Goal: Complete application form

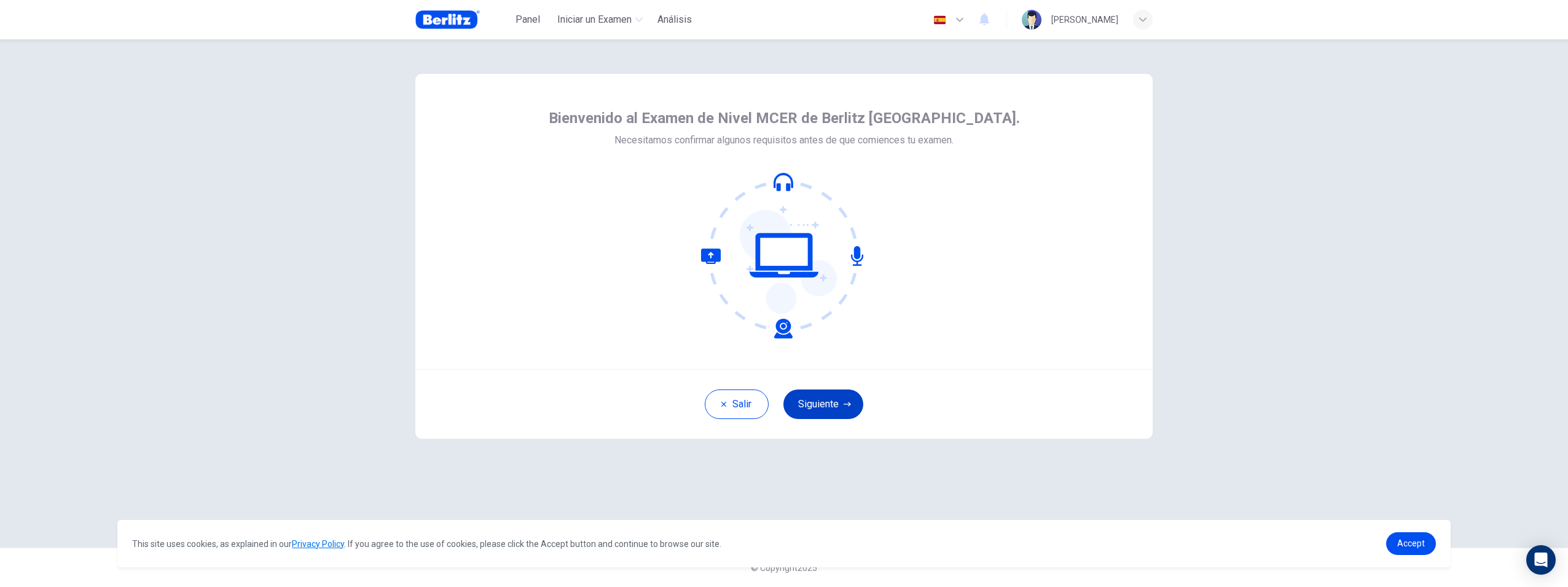
click at [466, 404] on button "Siguiente" at bounding box center [823, 404] width 80 height 30
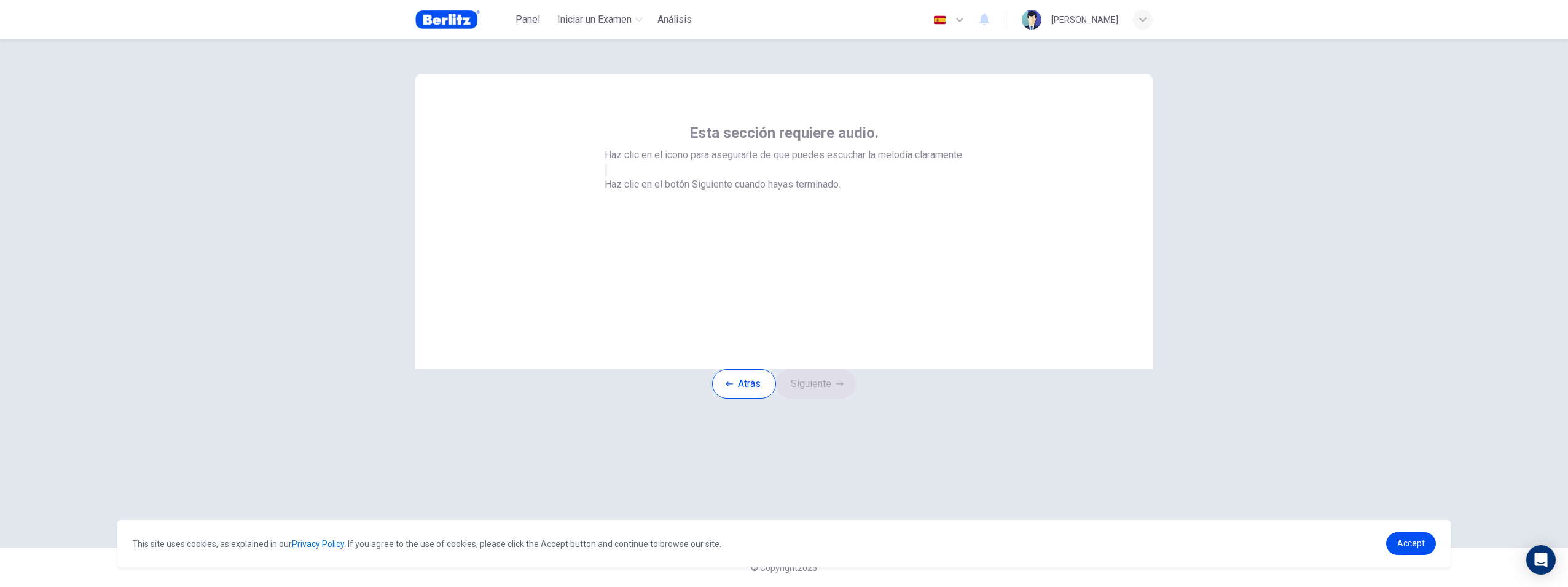
click at [466, 186] on icon "button" at bounding box center [613, 180] width 14 height 11
click at [466, 399] on button "Siguiente" at bounding box center [816, 383] width 80 height 30
click at [466, 177] on div at bounding box center [784, 169] width 489 height 14
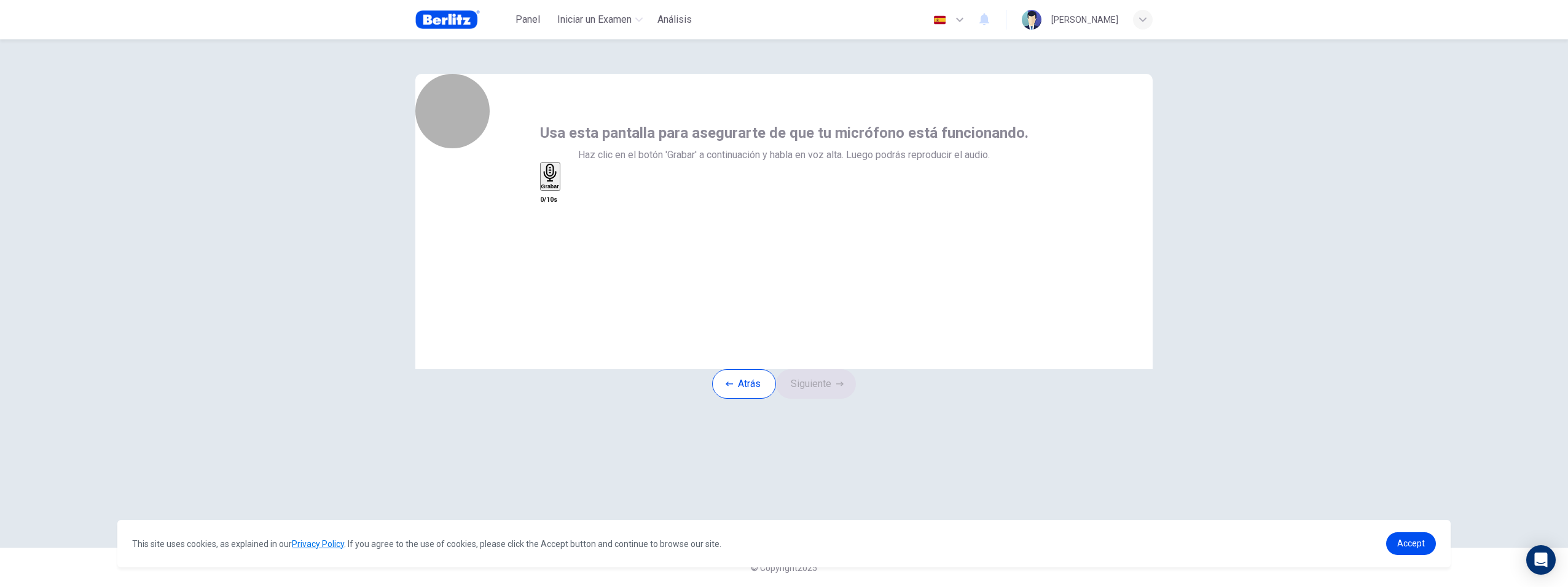
click at [466, 189] on div "Grabar" at bounding box center [550, 177] width 18 height 26
click at [466, 264] on h6 "Detener" at bounding box center [552, 267] width 20 height 6
click at [466, 399] on button "Siguiente" at bounding box center [816, 383] width 80 height 30
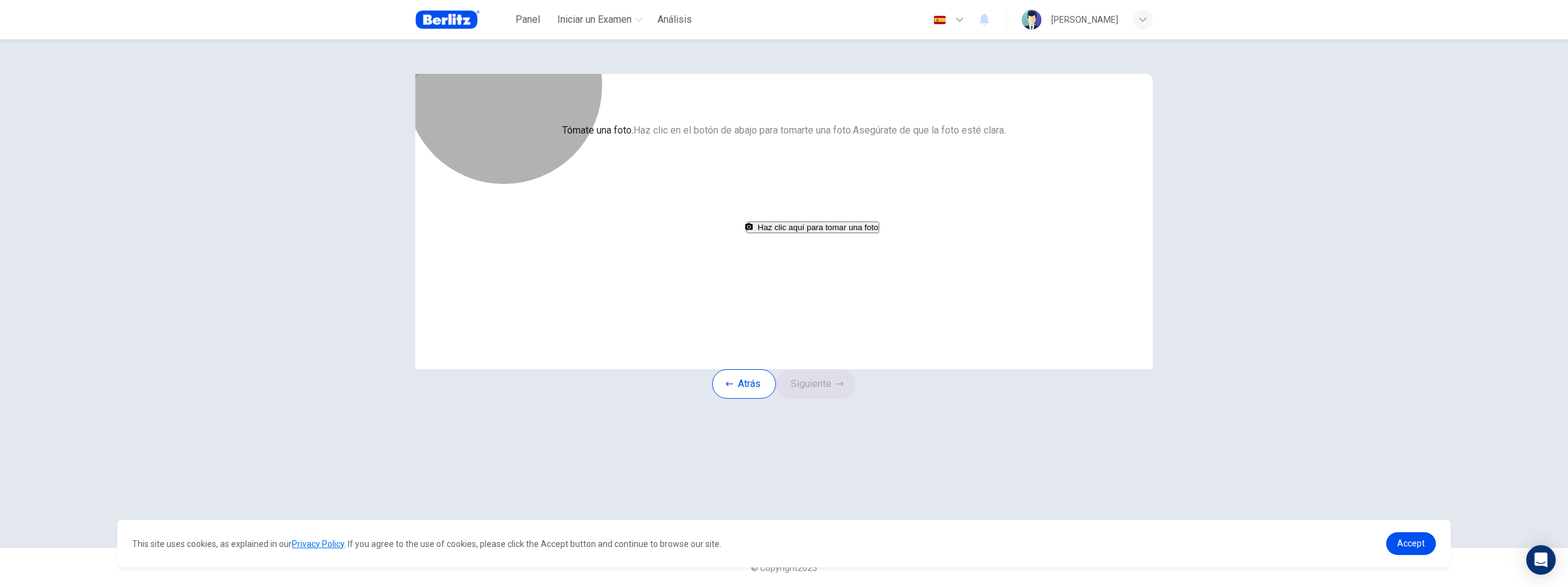
click at [466, 233] on button "Haz clic aquí para tomar una foto" at bounding box center [813, 227] width 132 height 12
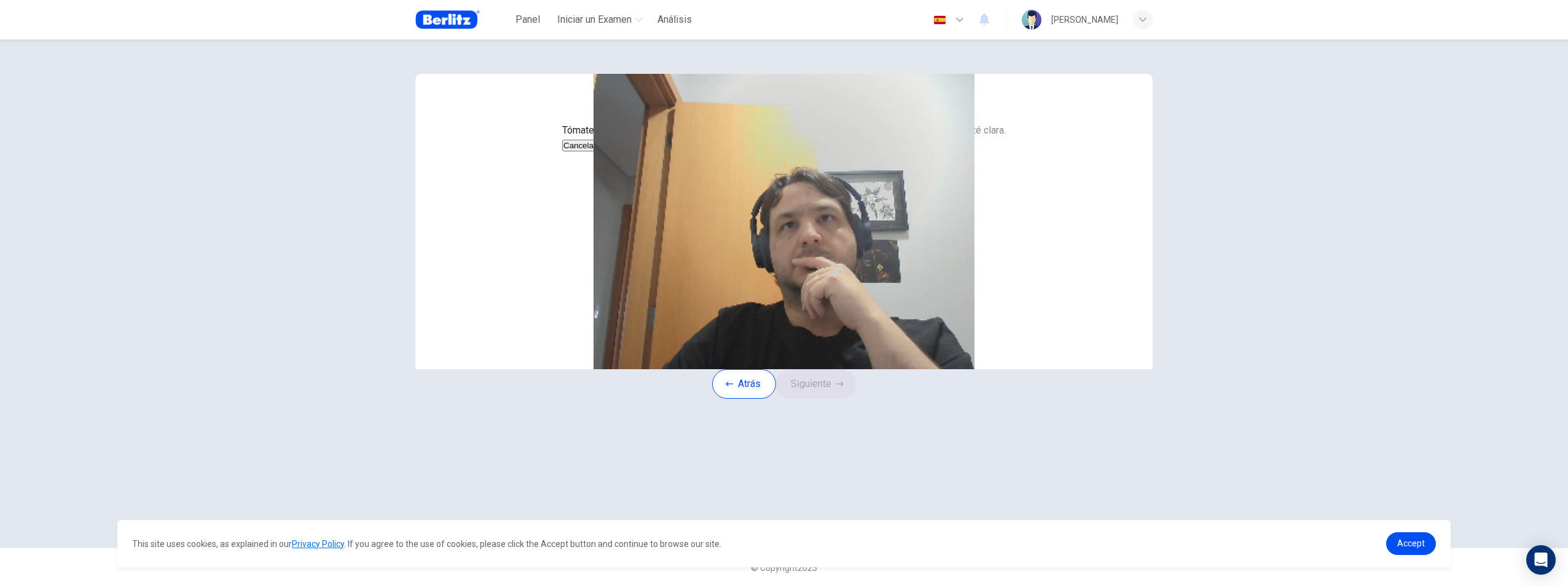
click at [466, 151] on button "Cancelar" at bounding box center [580, 145] width 35 height 12
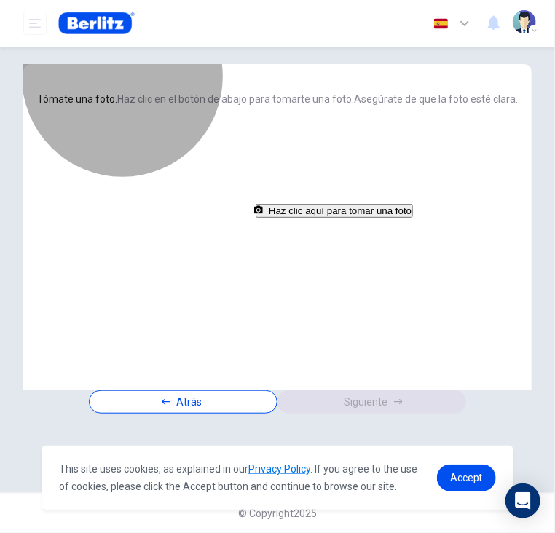
click at [278, 218] on button "Haz clic aquí para tomar una foto" at bounding box center [334, 211] width 157 height 14
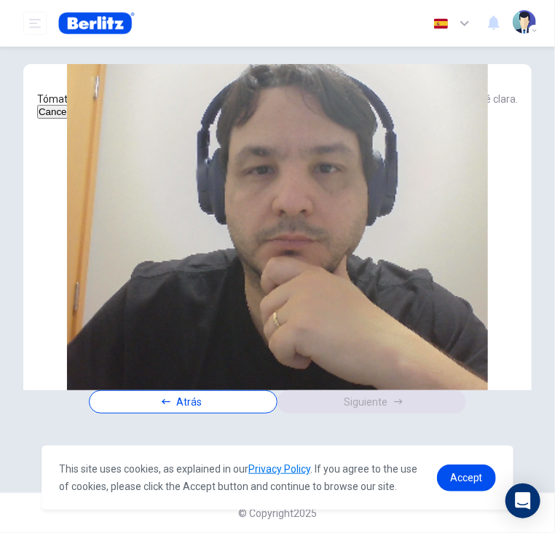
click at [117, 119] on button "Guardar" at bounding box center [98, 112] width 39 height 14
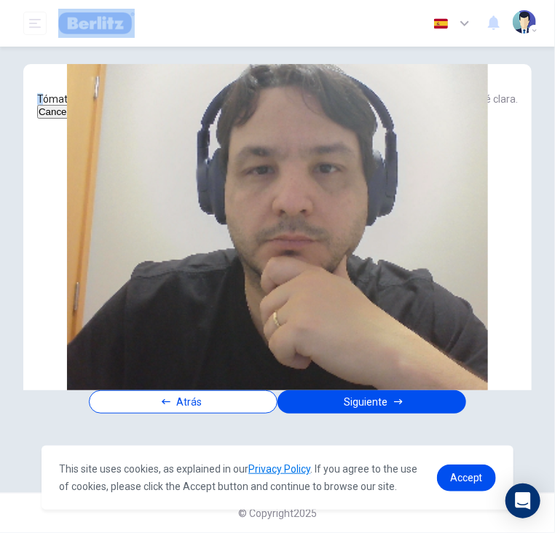
drag, startPoint x: 238, startPoint y: 4, endPoint x: 232, endPoint y: 92, distance: 89.0
click at [232, 92] on div "Panel Iniciar un Examen Análisis Español ** ​ [PERSON_NAME] Tómate una foto. Ha…" at bounding box center [277, 266] width 555 height 533
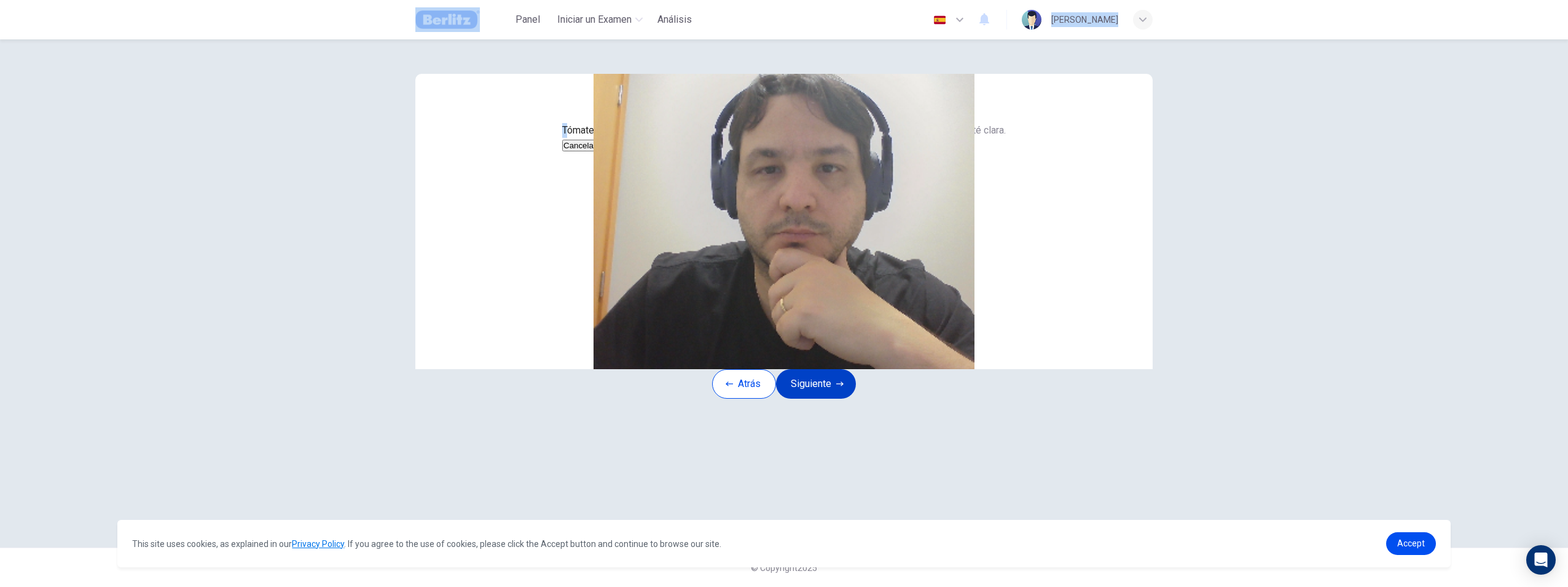
click at [466, 399] on button "Siguiente" at bounding box center [816, 383] width 80 height 30
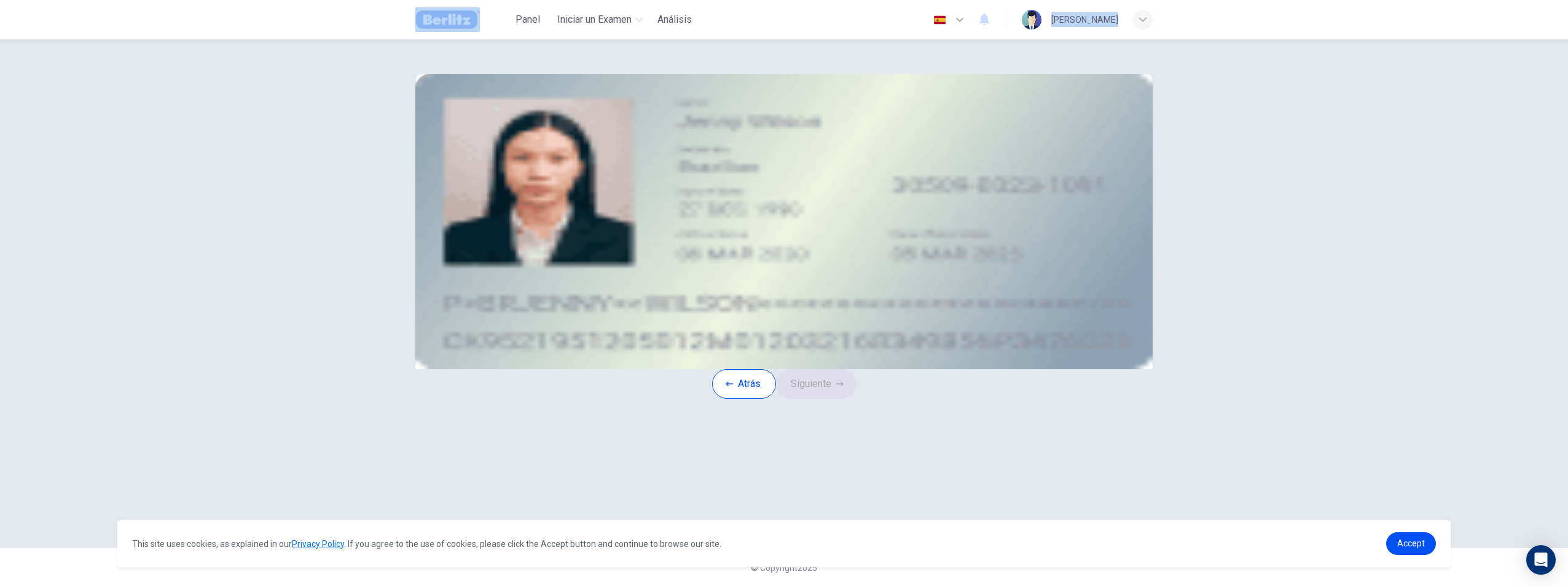
click at [466, 181] on button "take photo" at bounding box center [507, 175] width 3 height 12
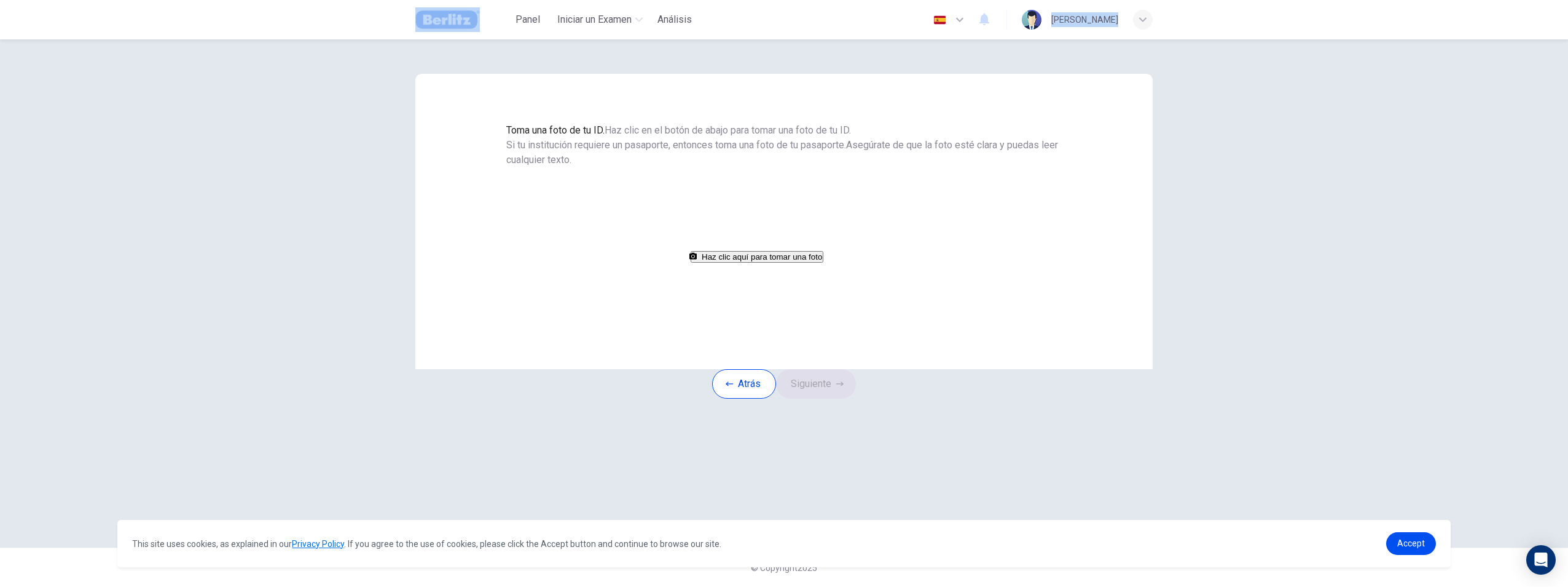
click at [466, 263] on button "Haz clic aquí para tomar una foto" at bounding box center [756, 257] width 132 height 12
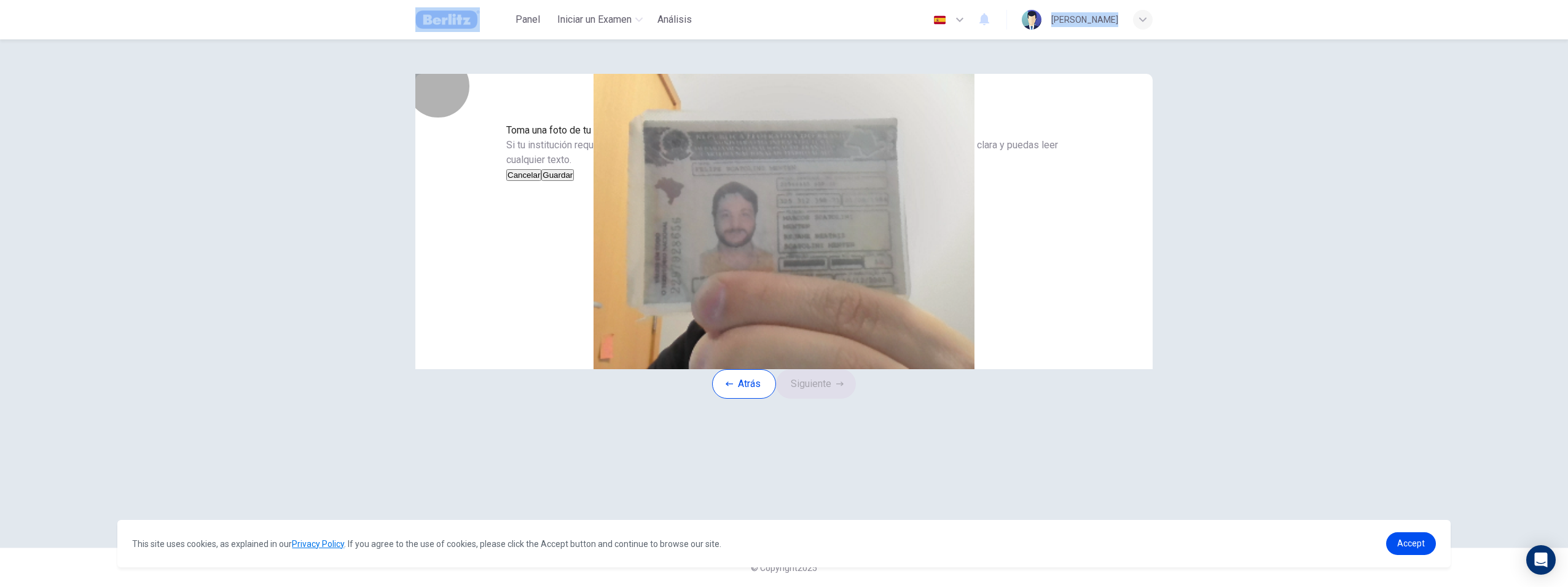
click at [466, 181] on button "Guardar" at bounding box center [558, 175] width 33 height 12
click at [466, 399] on button "Siguiente" at bounding box center [816, 383] width 80 height 30
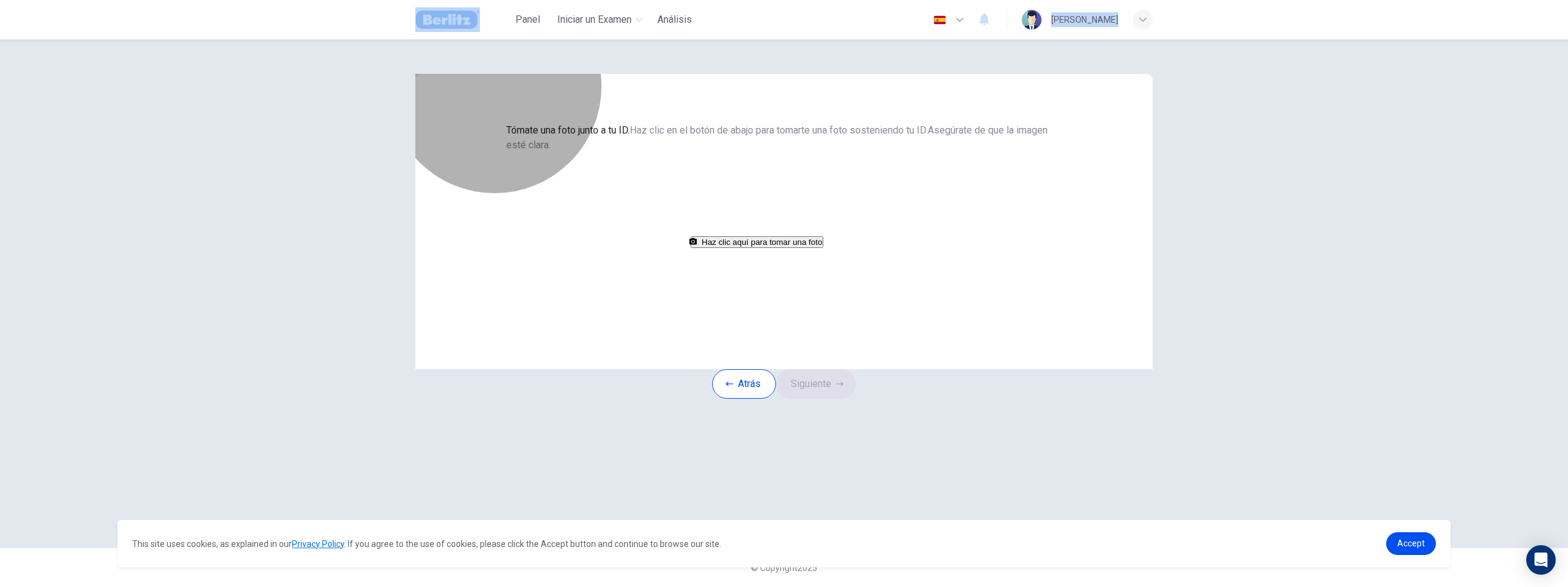
click at [466, 247] on button "Haz clic aquí para tomar una foto" at bounding box center [756, 242] width 132 height 12
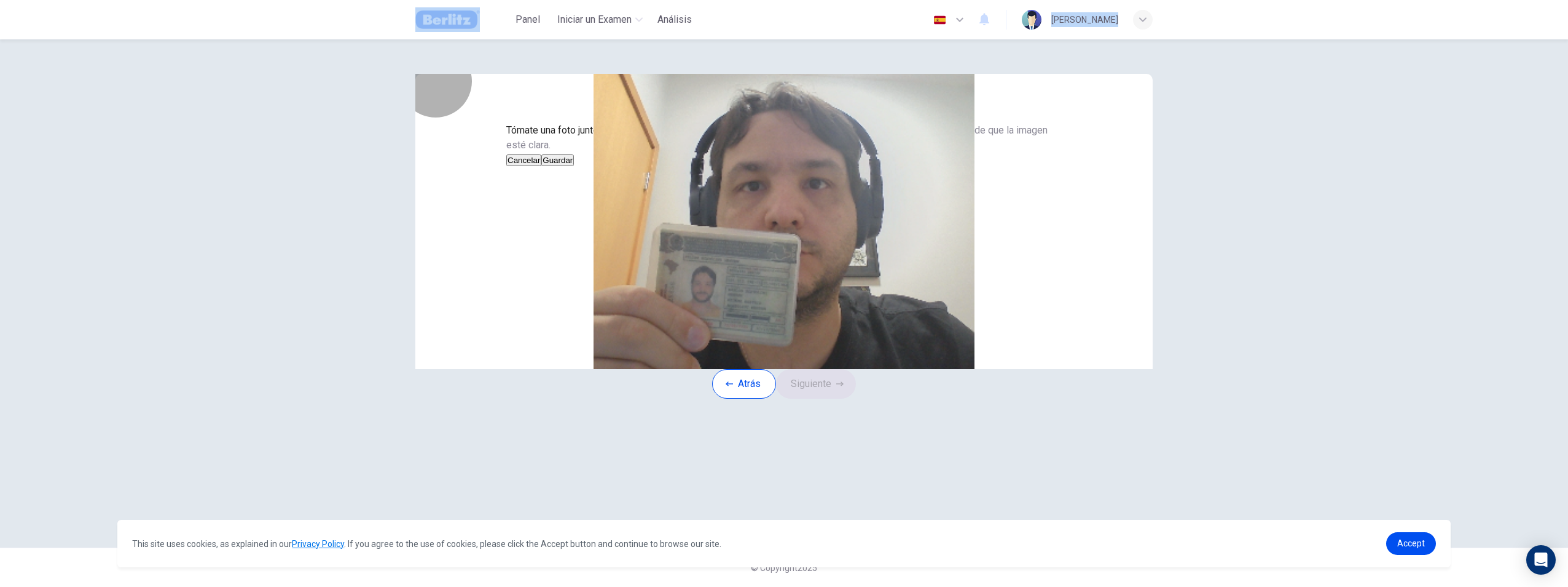
click at [466, 166] on button "Cancelar" at bounding box center [524, 160] width 35 height 12
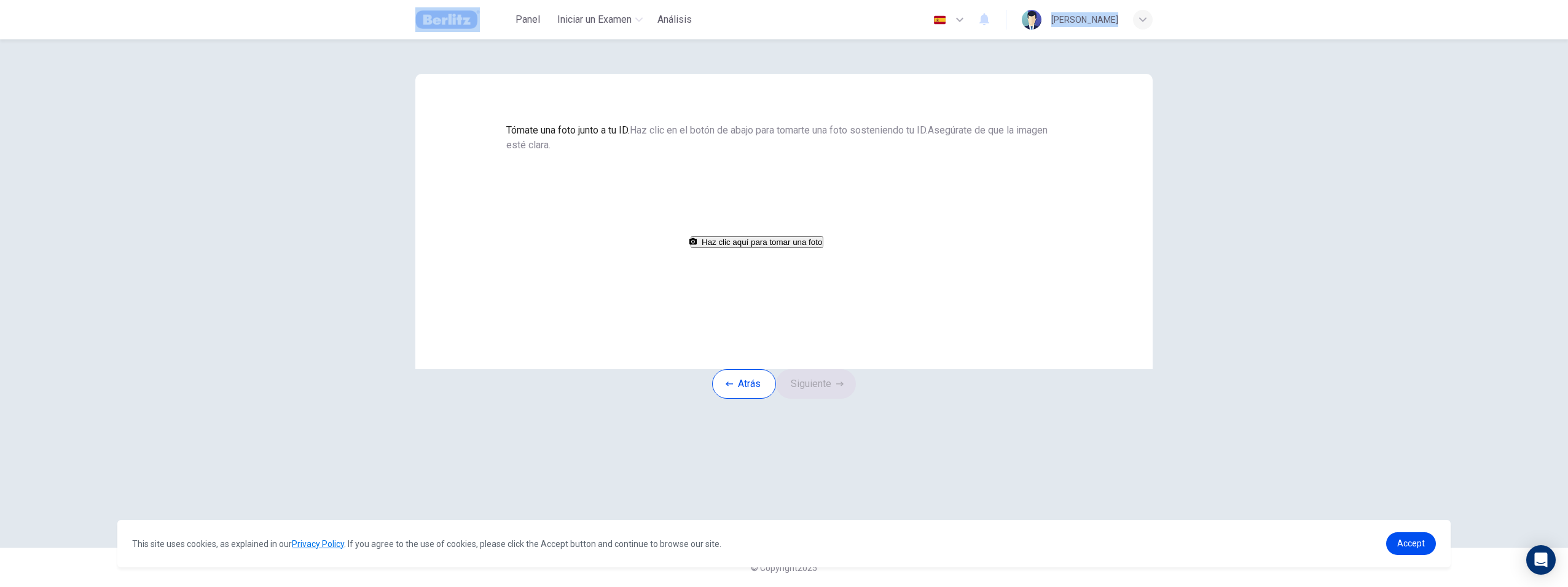
click at [466, 247] on button "Haz clic aquí para tomar una foto" at bounding box center [756, 242] width 132 height 12
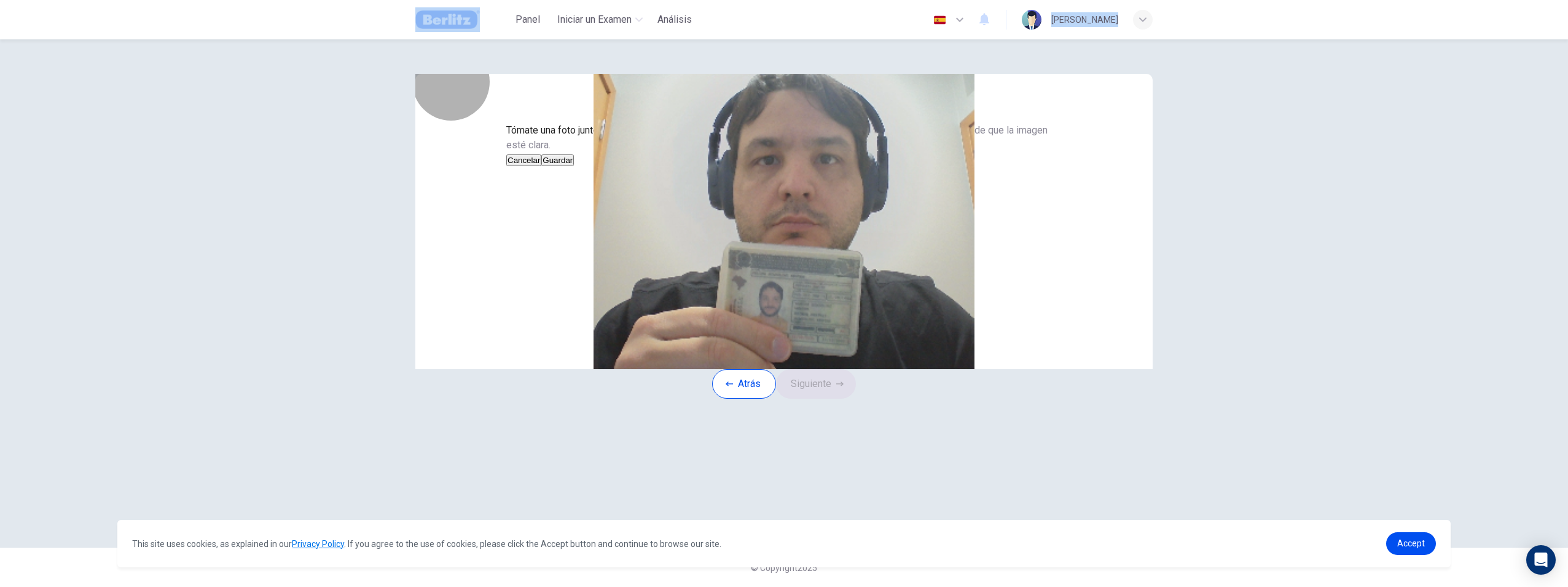
click at [466, 166] on button "Guardar" at bounding box center [558, 160] width 33 height 12
click at [466, 399] on button "Siguiente" at bounding box center [816, 383] width 80 height 30
